Goal: Information Seeking & Learning: Check status

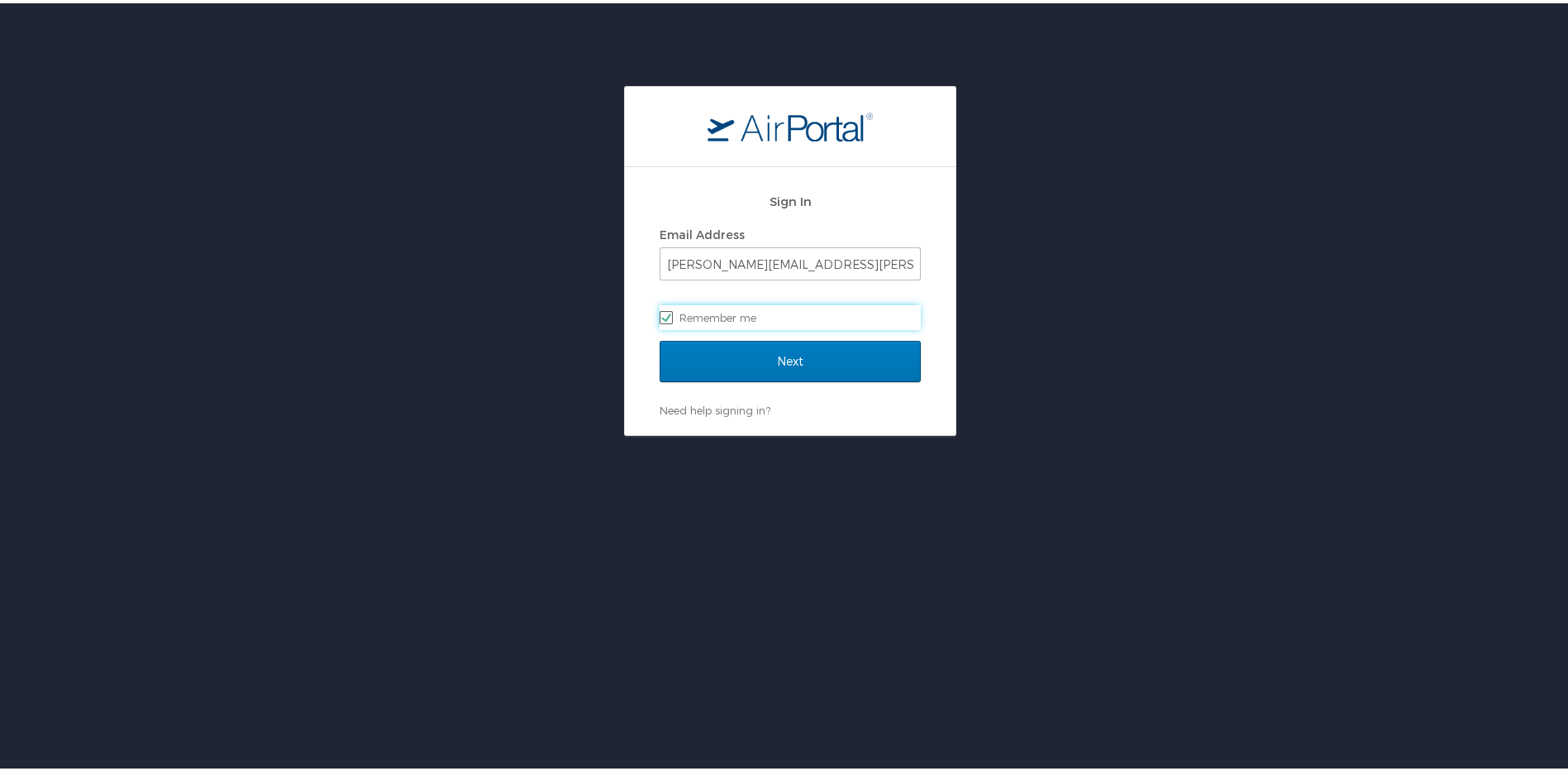
click at [750, 322] on label "Remember me" at bounding box center [790, 314] width 261 height 25
click at [671, 318] on input "Remember me" at bounding box center [665, 312] width 11 height 11
click at [671, 319] on label "Remember me" at bounding box center [790, 314] width 261 height 25
click at [671, 318] on input "Remember me" at bounding box center [665, 312] width 11 height 11
checkbox input "true"
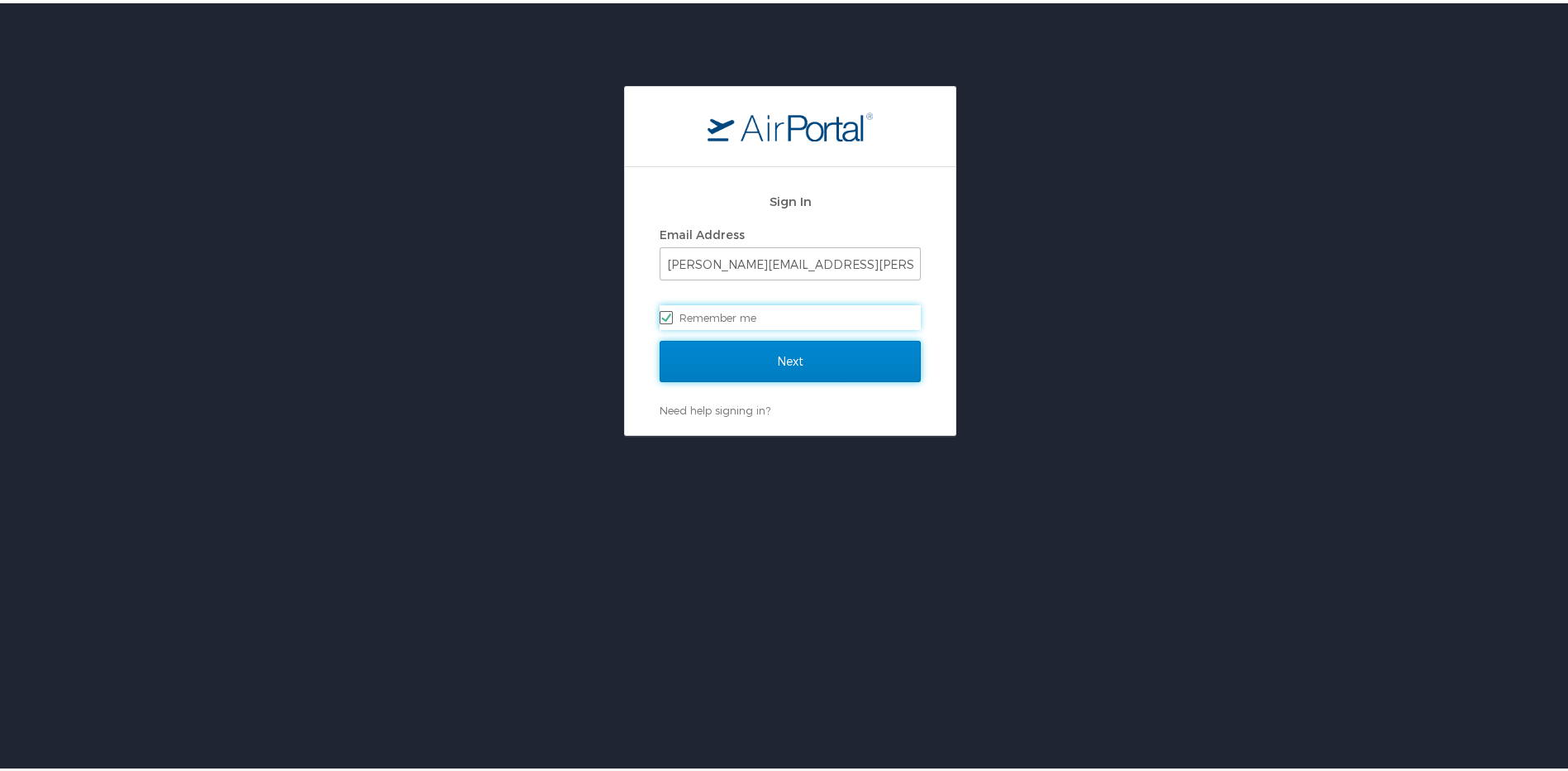
click at [713, 352] on input "Next" at bounding box center [790, 358] width 261 height 42
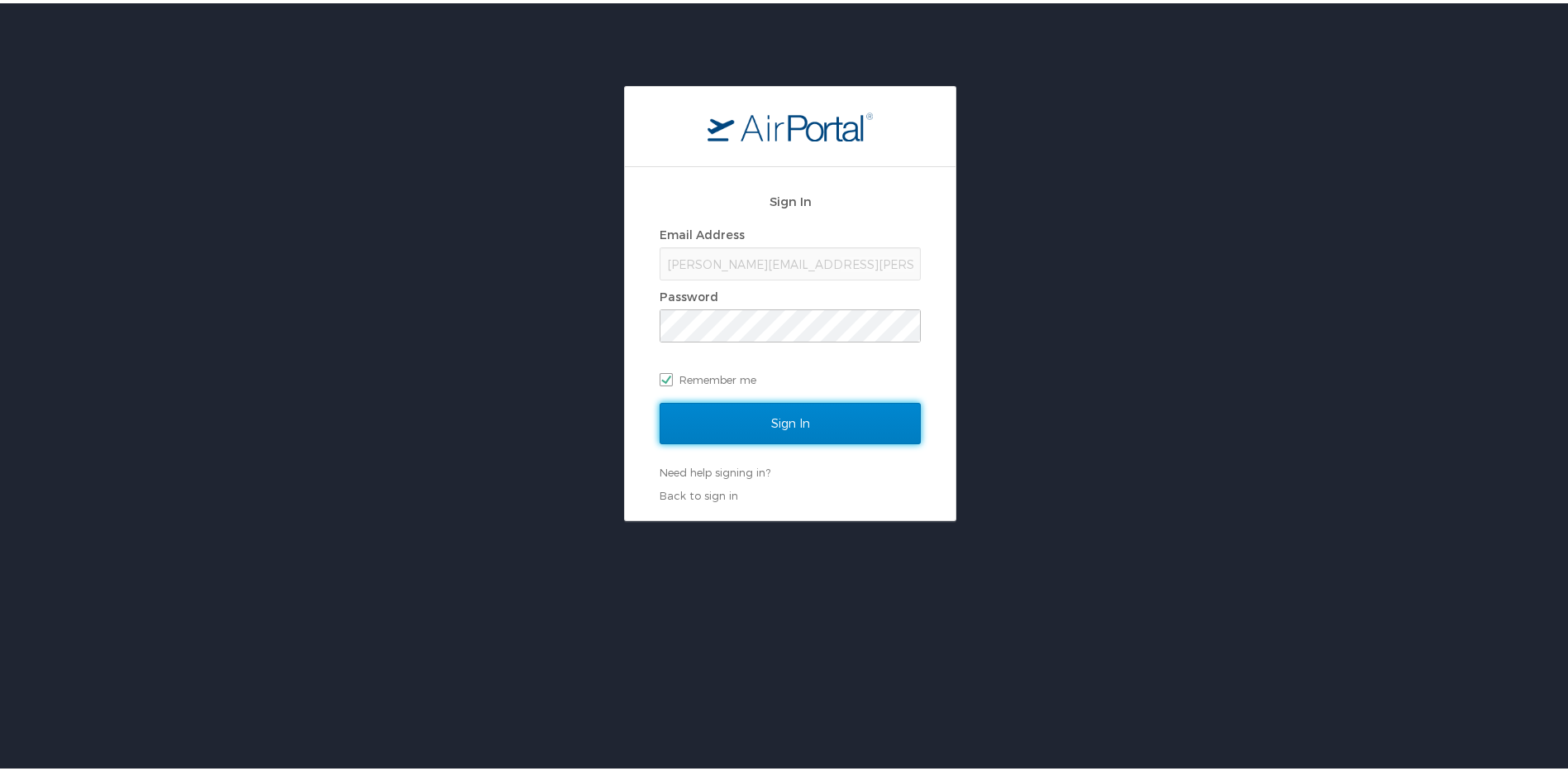
click at [760, 421] on input "Sign In" at bounding box center [790, 420] width 261 height 42
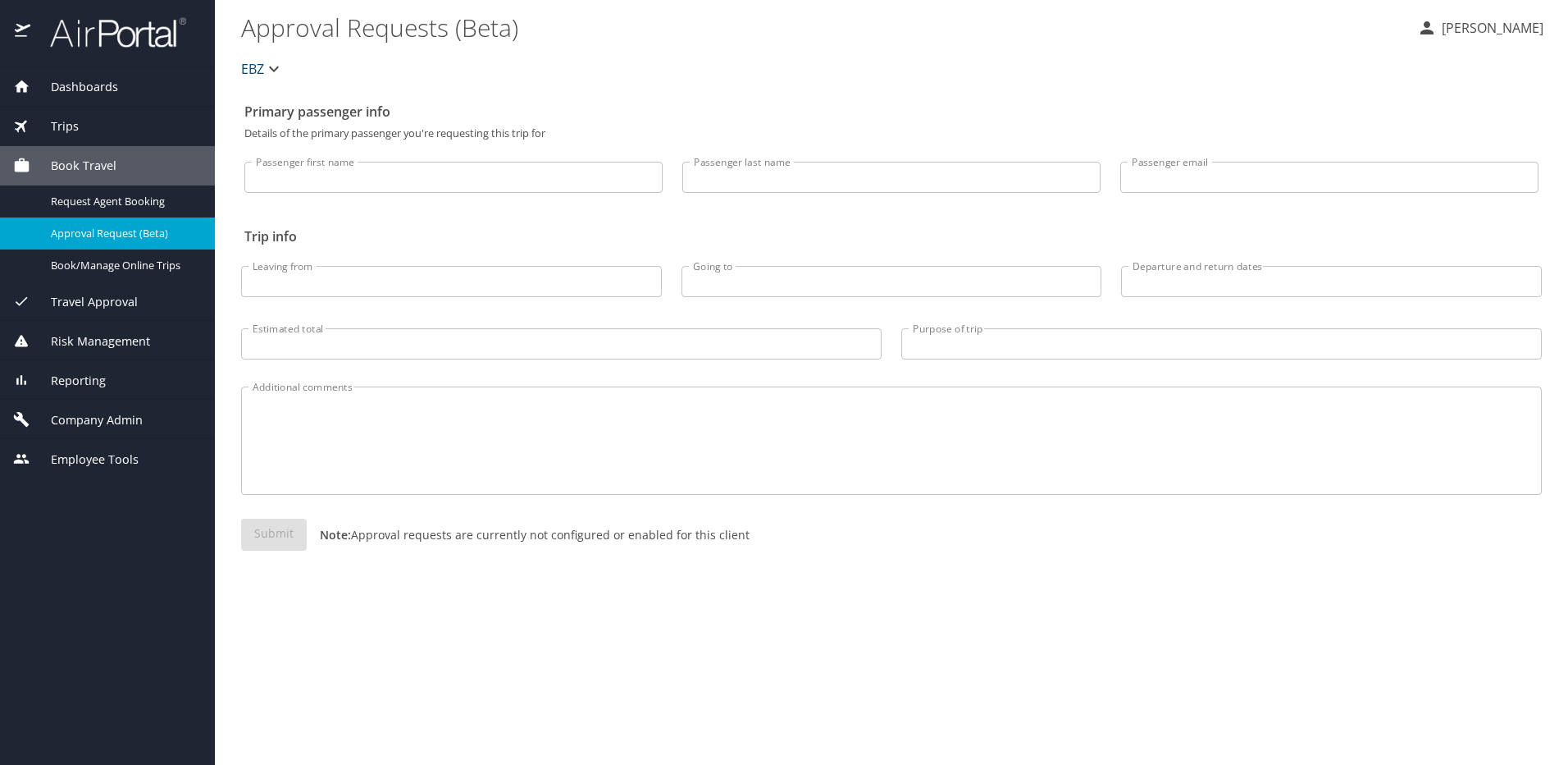
click at [79, 122] on div "Trips" at bounding box center [108, 126] width 189 height 18
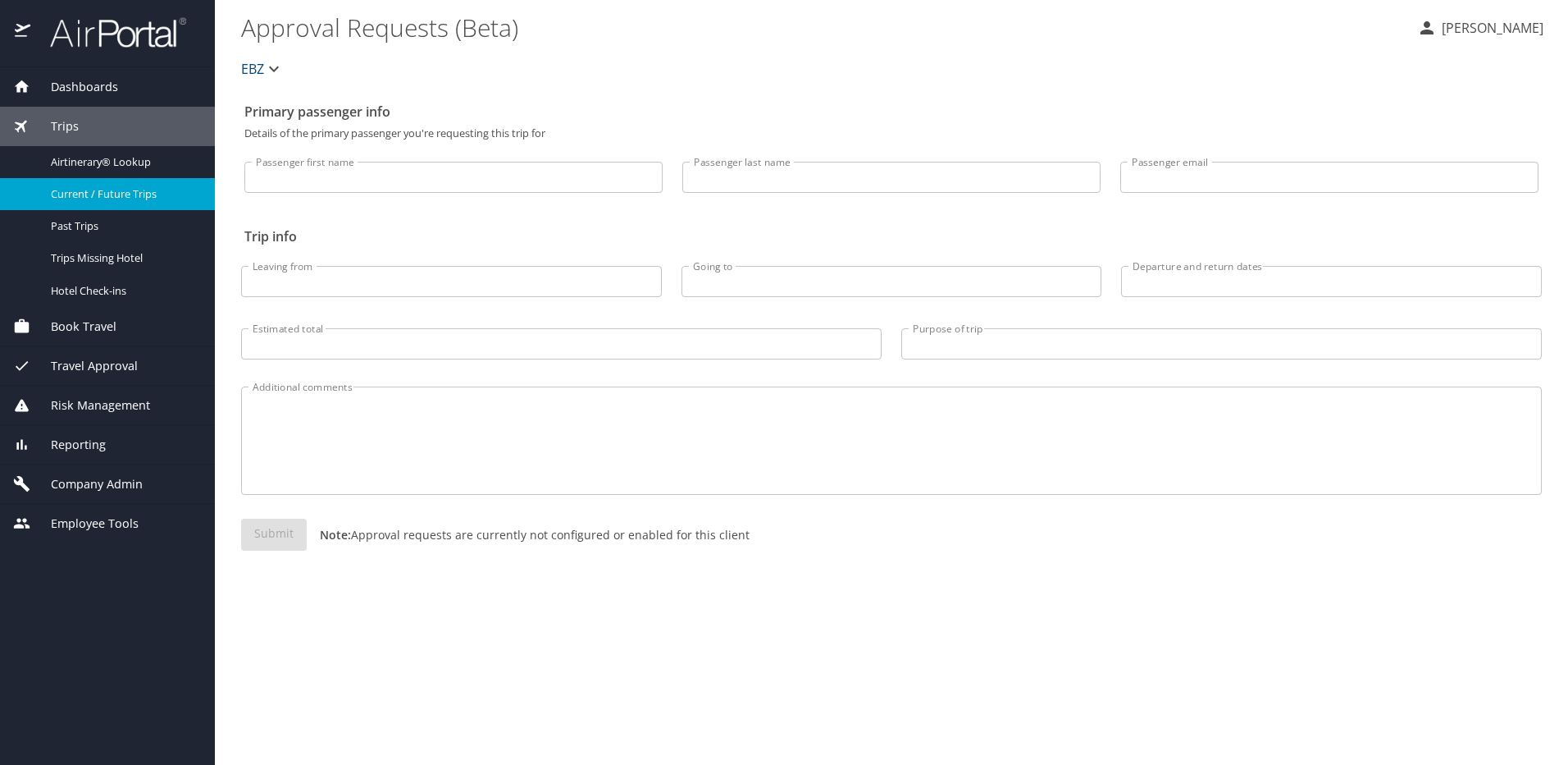
click at [67, 194] on span "Current / Future Trips" at bounding box center [123, 194] width 145 height 15
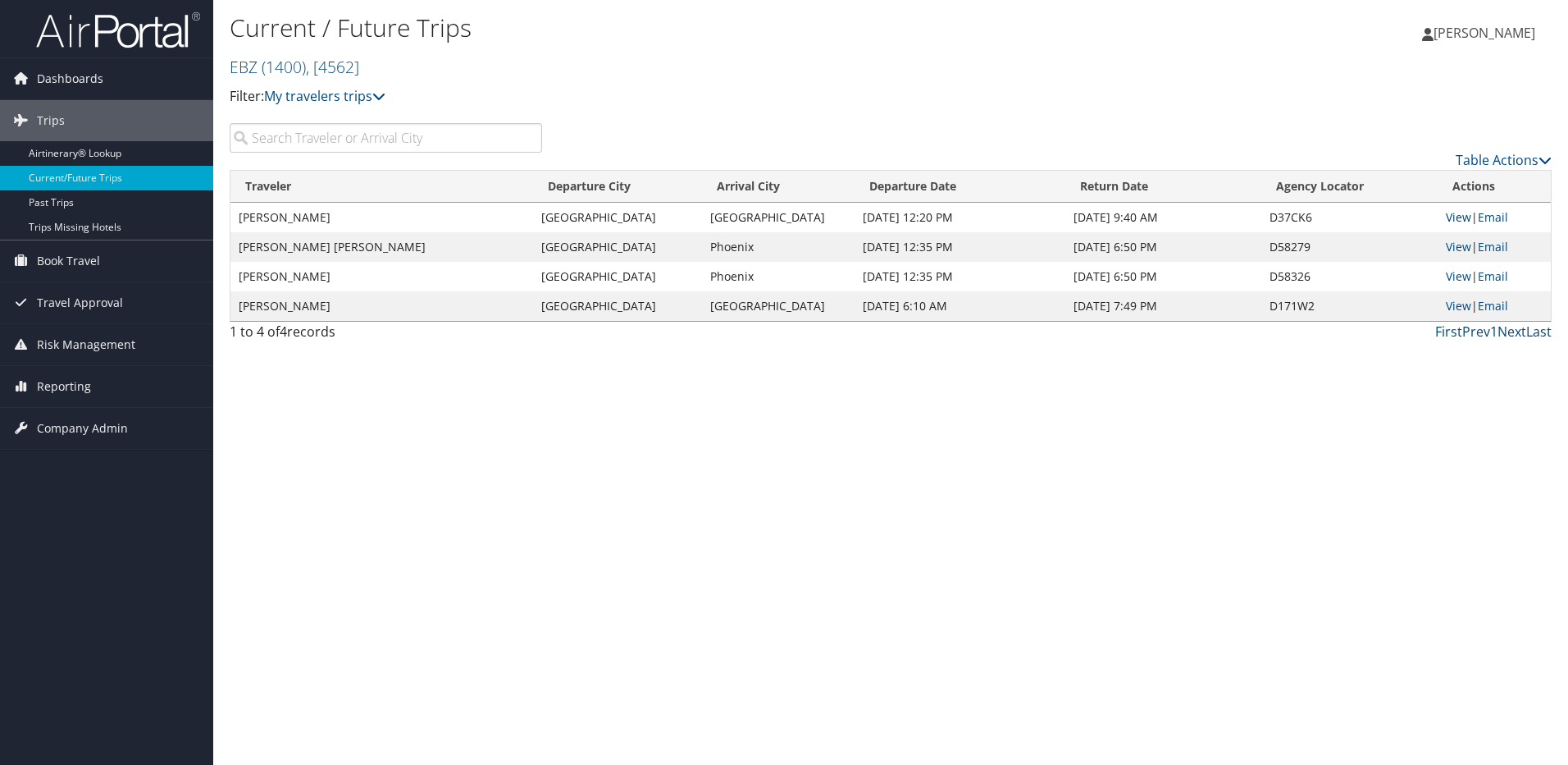
click at [1454, 223] on link "View" at bounding box center [1458, 217] width 25 height 15
click at [95, 426] on span "Company Admin" at bounding box center [82, 428] width 91 height 41
click at [74, 507] on link "People" at bounding box center [106, 510] width 213 height 25
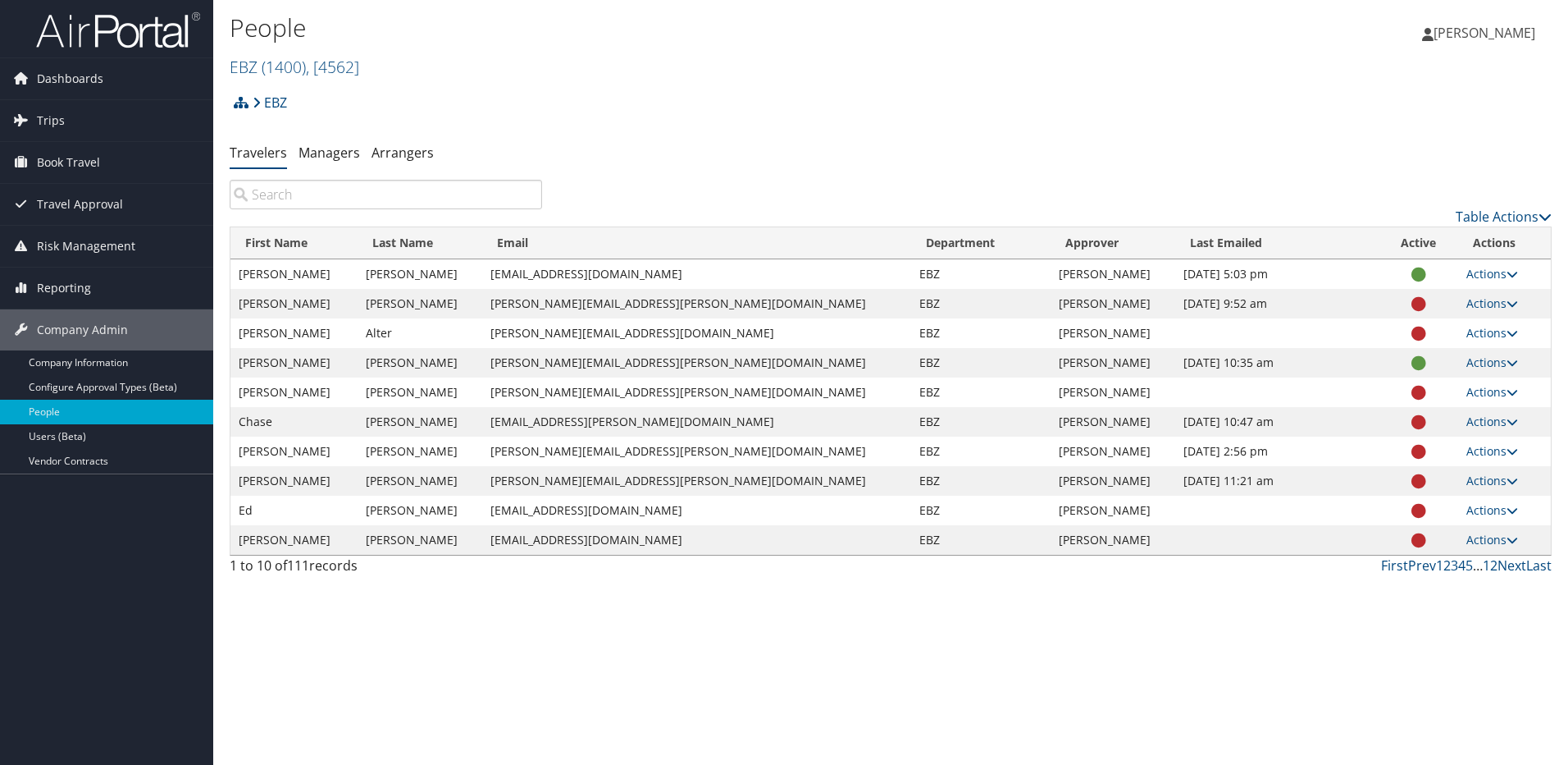
click at [443, 205] on input "search" at bounding box center [386, 194] width 312 height 30
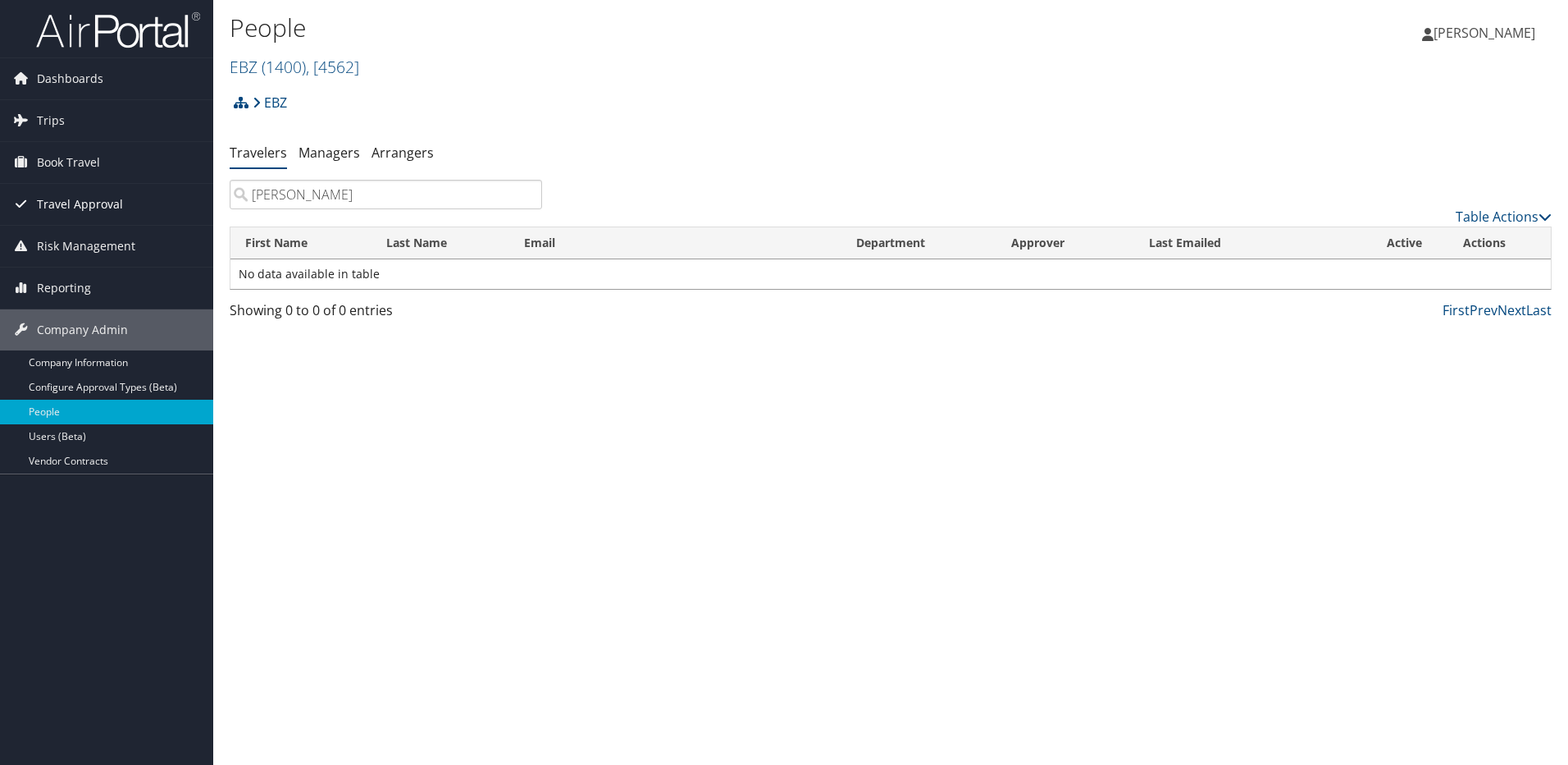
drag, startPoint x: 338, startPoint y: 192, endPoint x: 200, endPoint y: 192, distance: 138.0
click at [200, 192] on div "Dashboards AirPortal 360™ (Manager) My Travel Dashboard Trips Airtinerary® Look…" at bounding box center [784, 382] width 1568 height 765
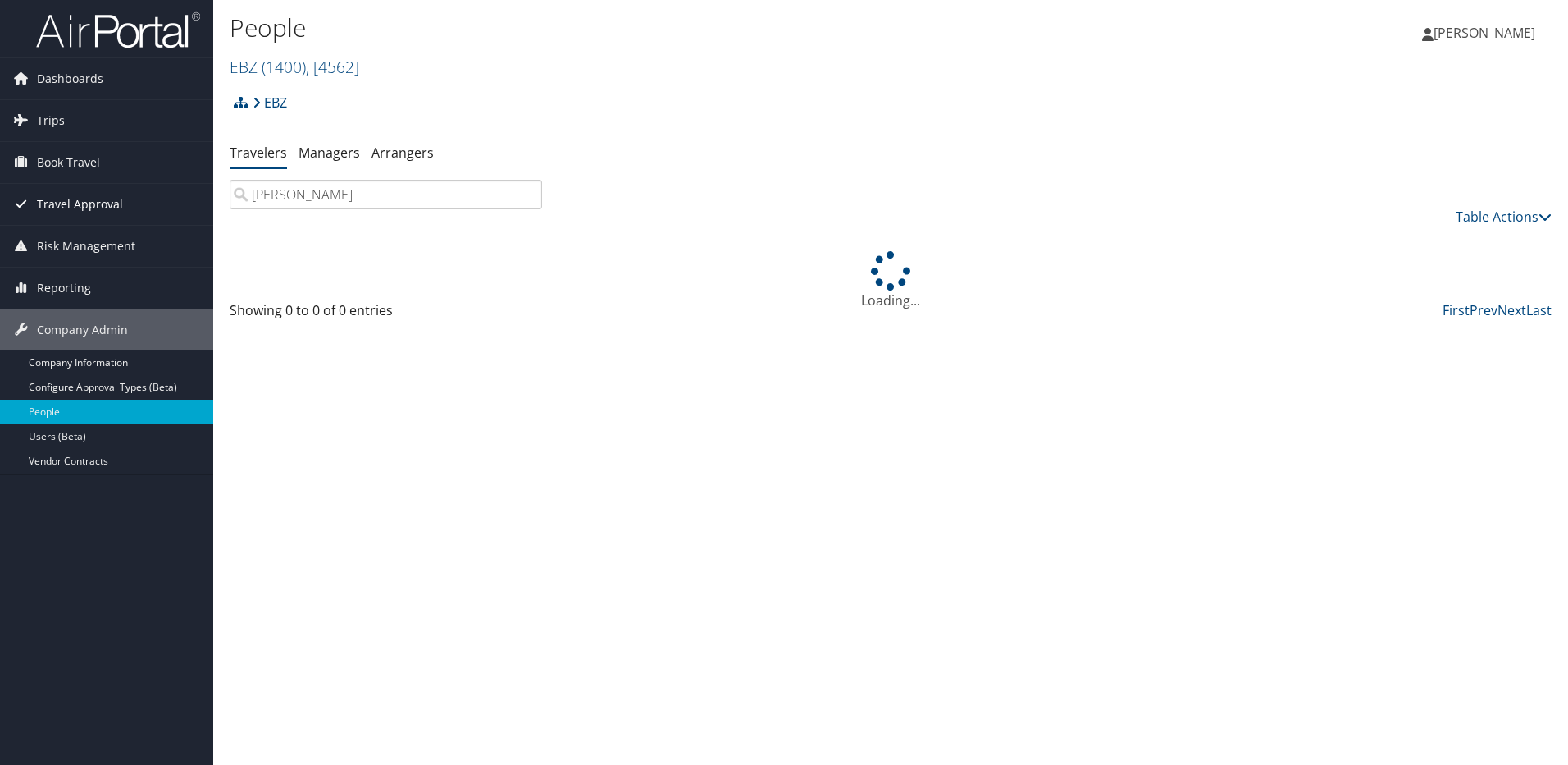
type input "lotze"
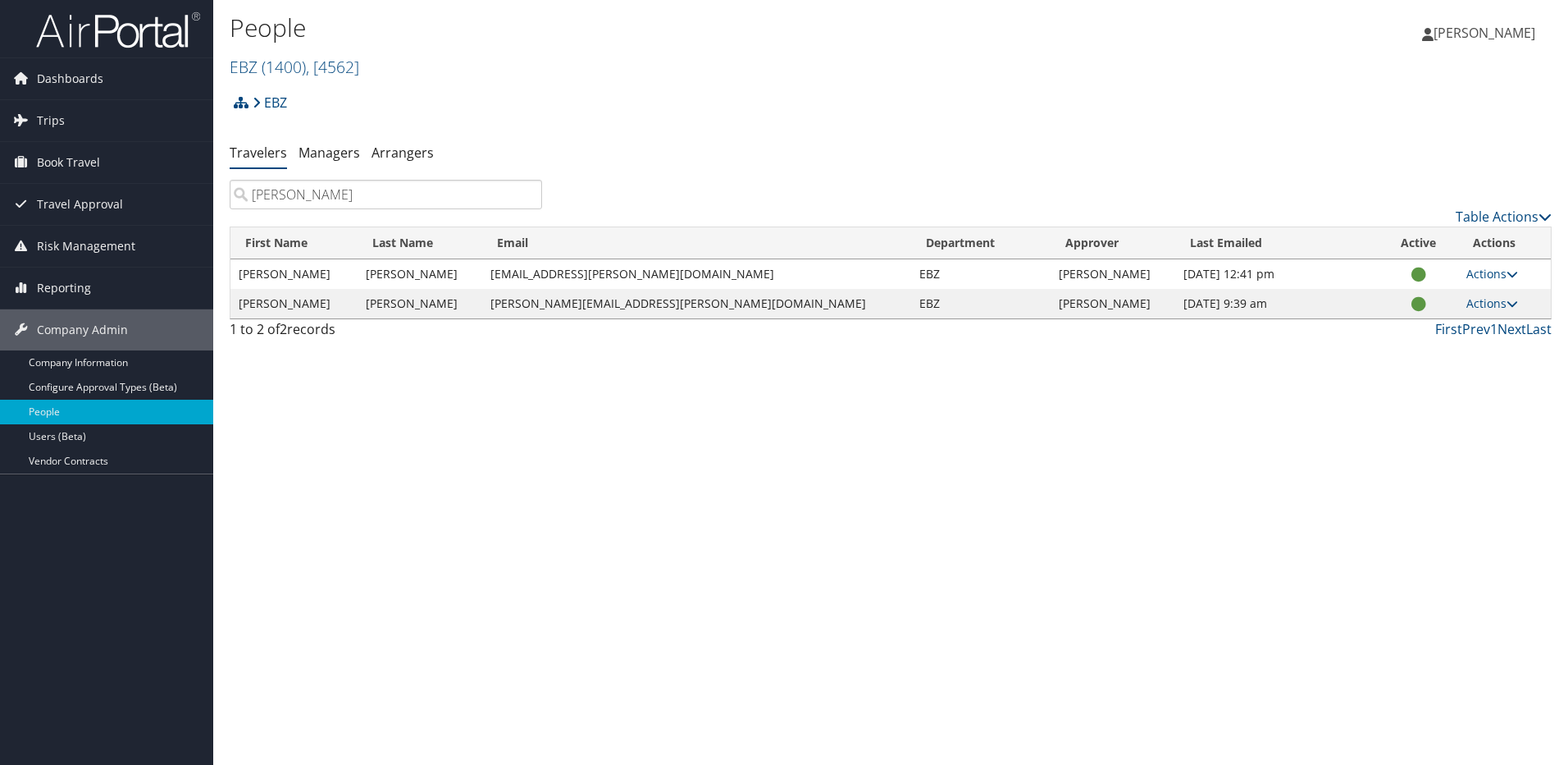
click at [527, 197] on input "lotze" at bounding box center [386, 194] width 312 height 30
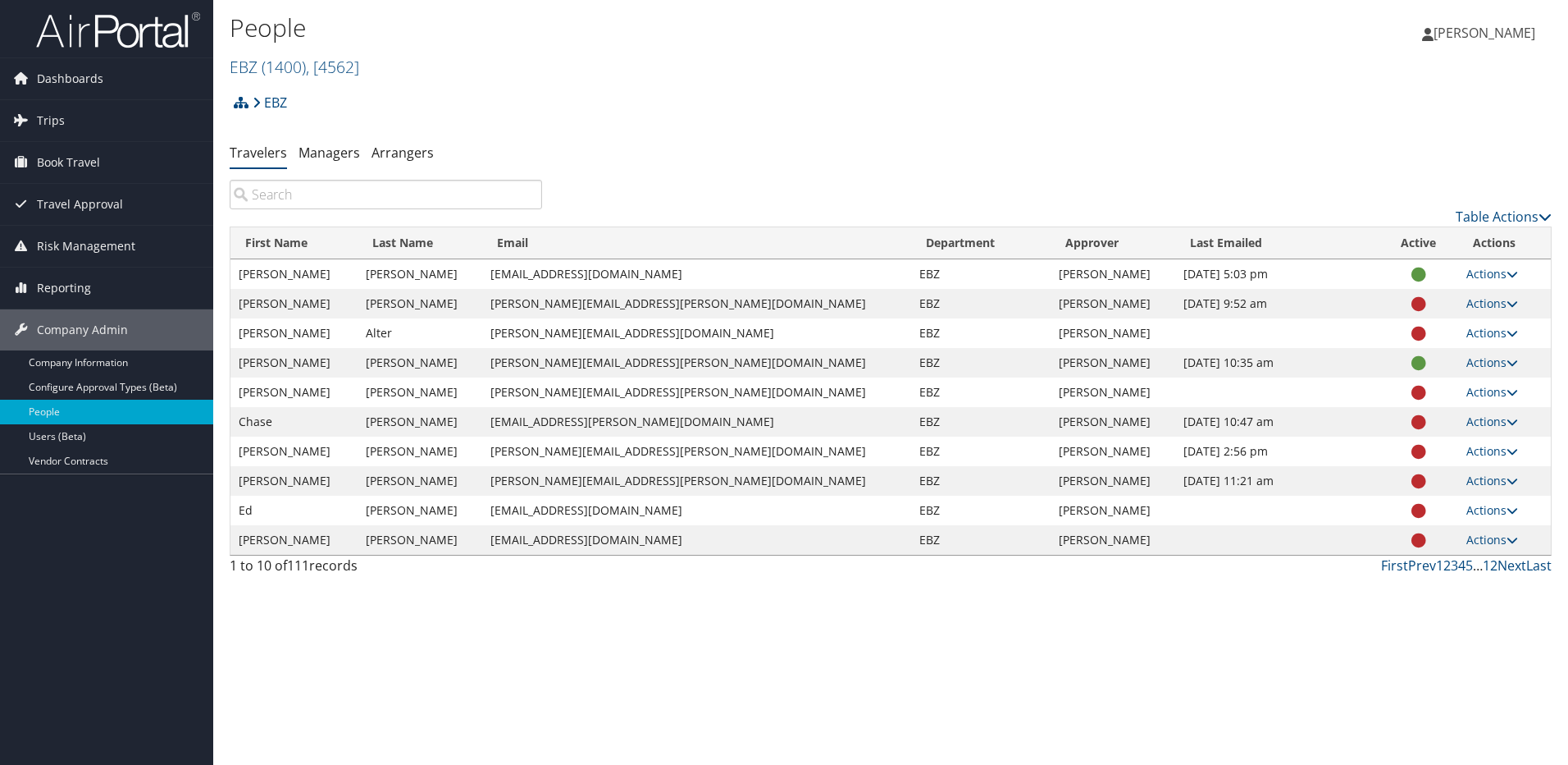
click at [757, 101] on div "EBZ Account Structure EBZ (1400) × Create Client New child of undefined Name Re…" at bounding box center [890, 108] width 1322 height 44
click at [77, 118] on link "Trips" at bounding box center [106, 121] width 213 height 41
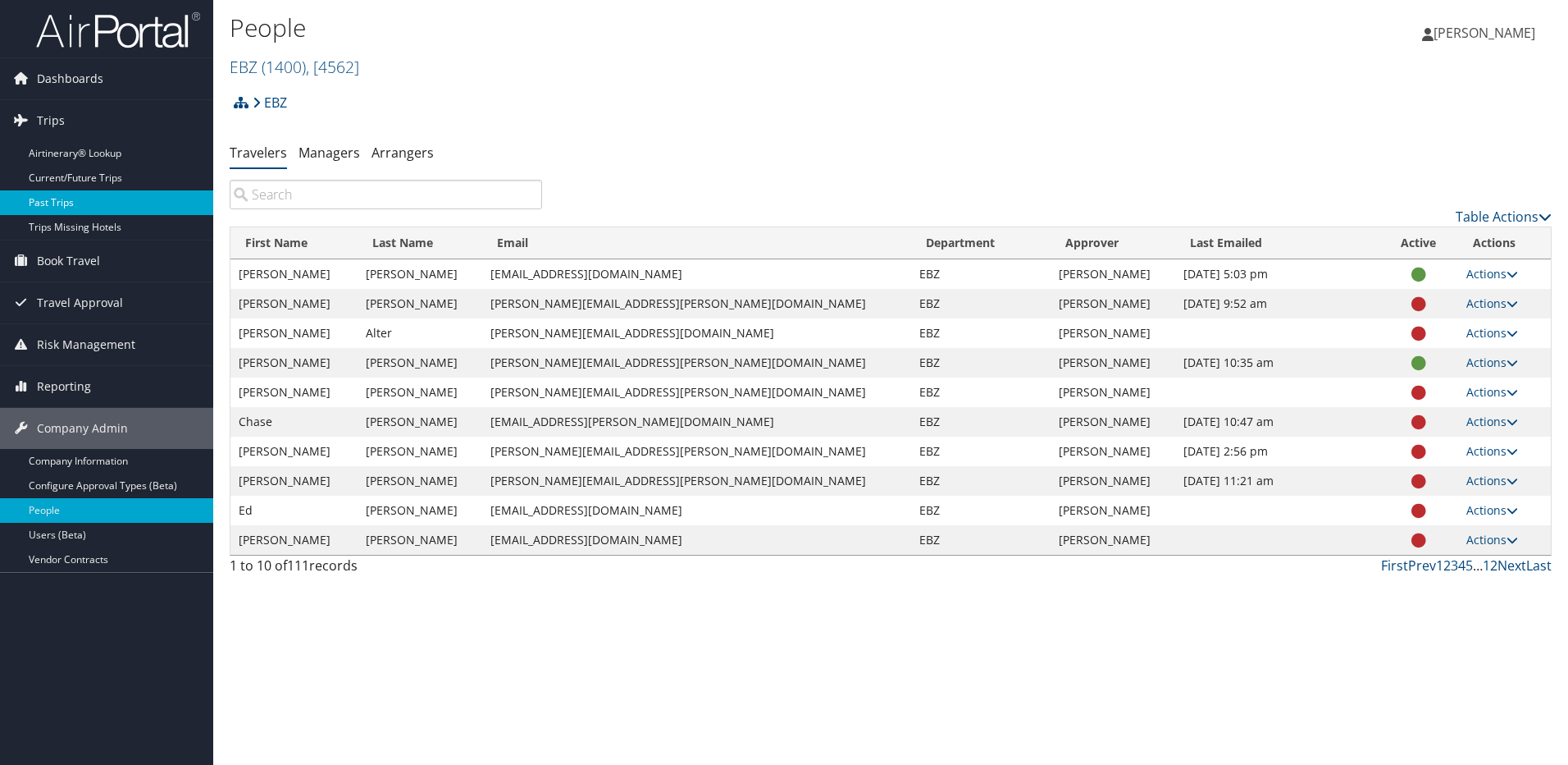
click at [41, 205] on link "Past Trips" at bounding box center [106, 203] width 213 height 25
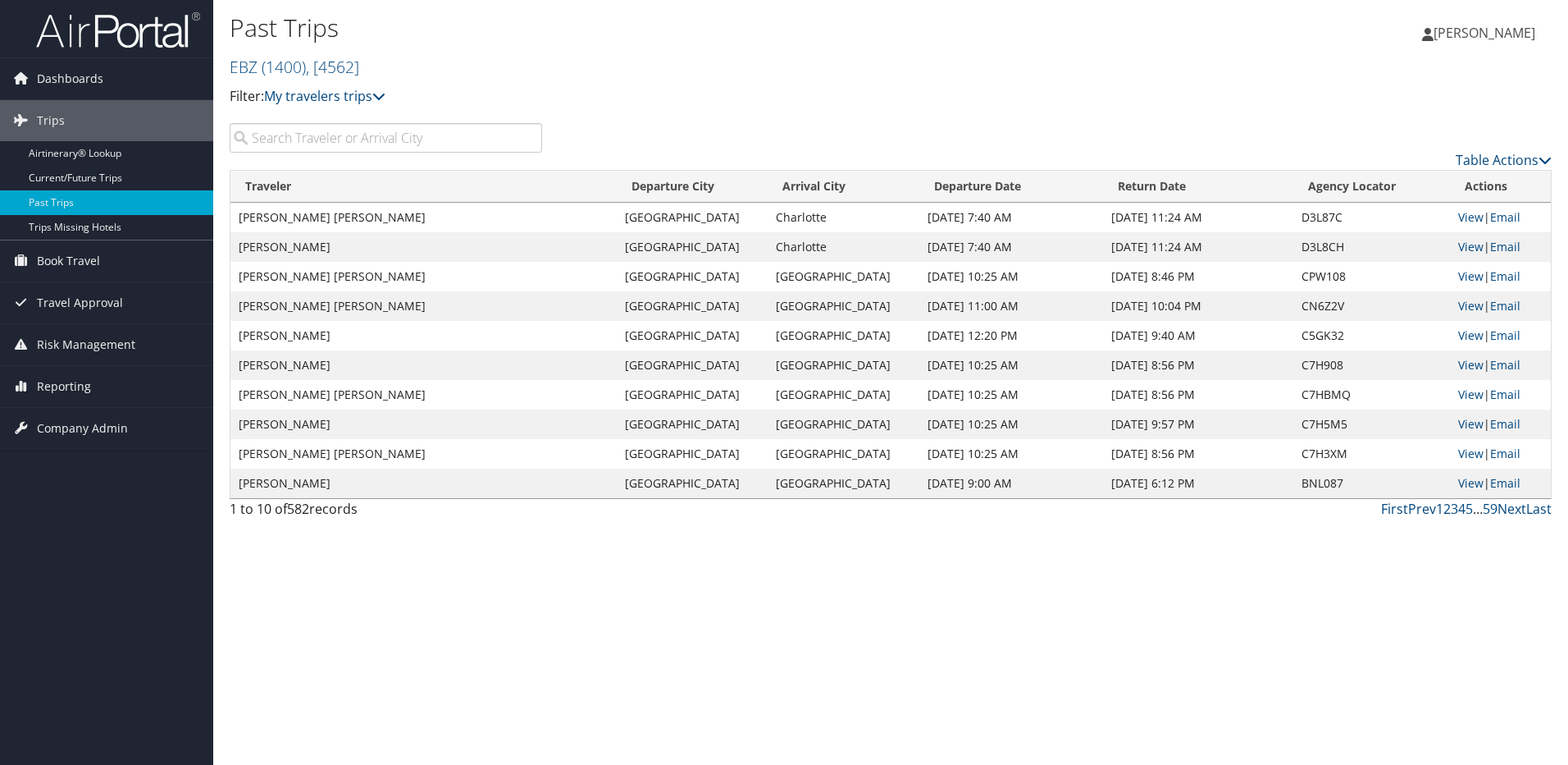
click at [410, 142] on input "search" at bounding box center [386, 138] width 312 height 30
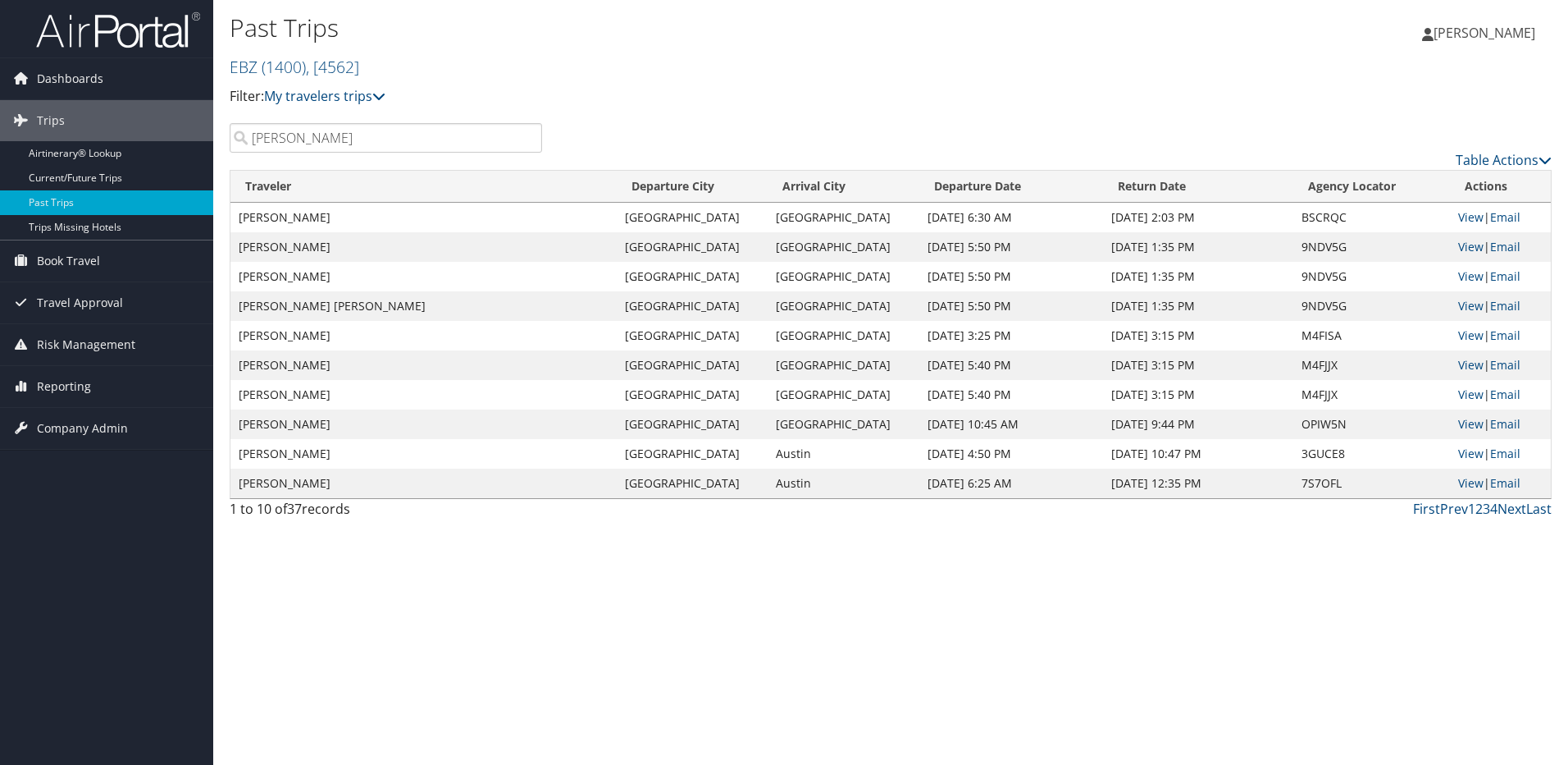
type input "lotze"
click at [1471, 244] on link "View" at bounding box center [1471, 246] width 25 height 15
click at [1472, 309] on link "View" at bounding box center [1471, 306] width 25 height 15
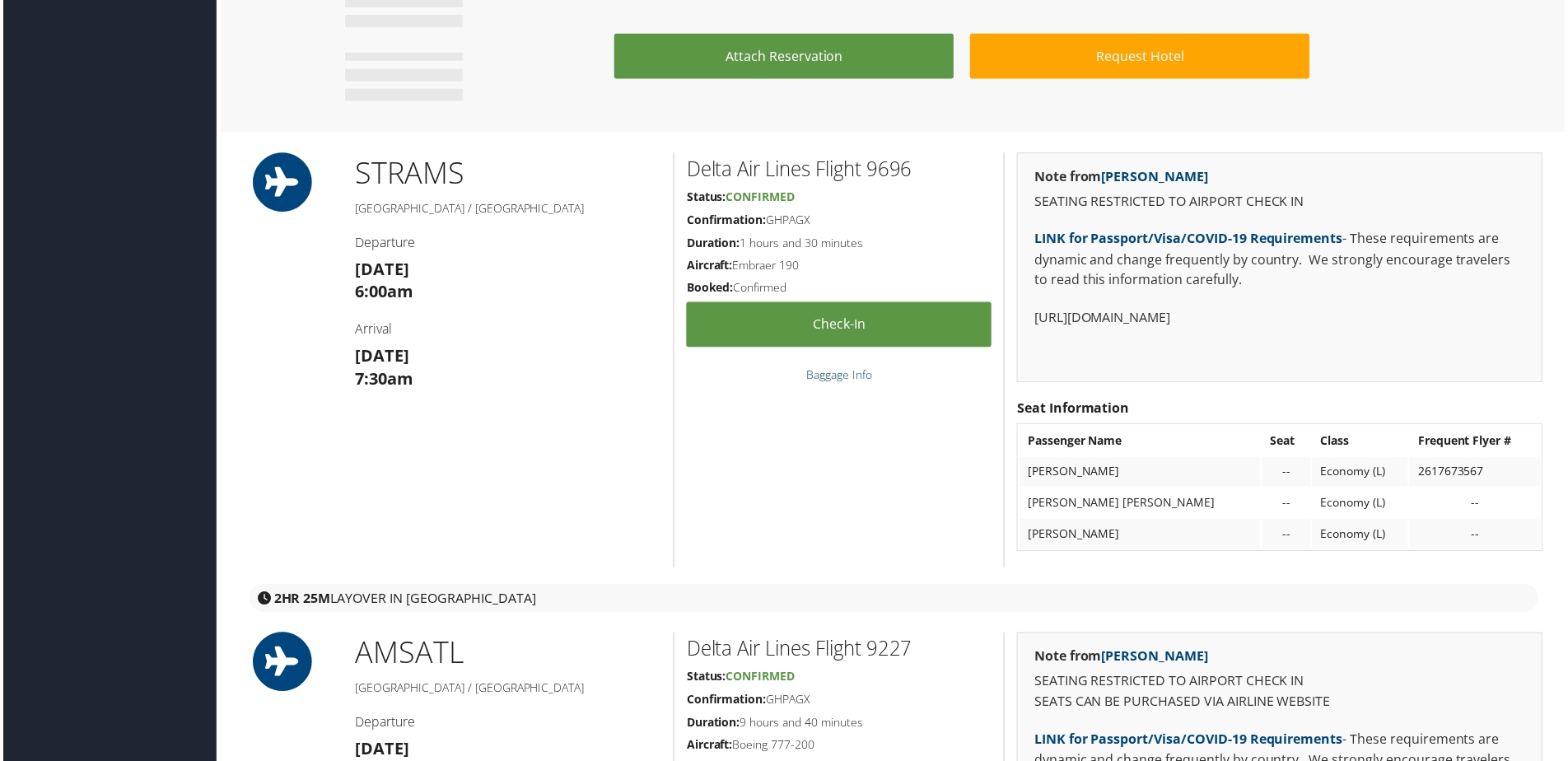
scroll to position [1105, 0]
